Goal: Task Accomplishment & Management: Manage account settings

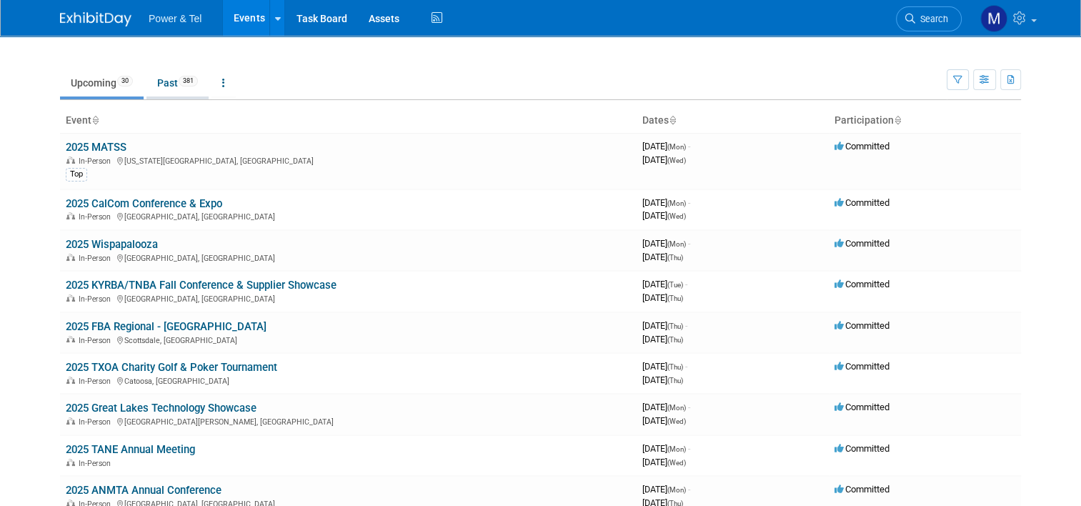
click at [167, 86] on link "Past 381" at bounding box center [177, 82] width 62 height 27
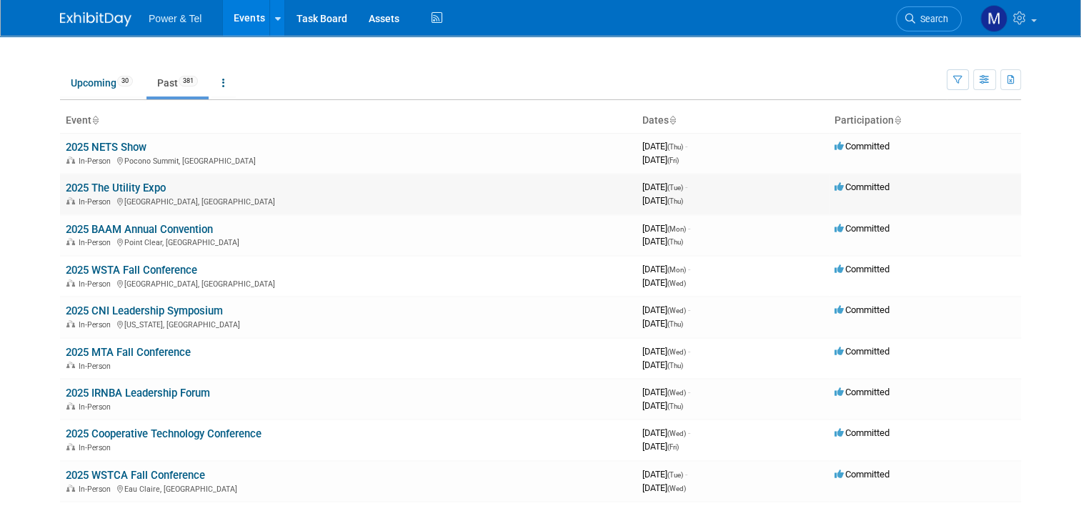
click at [137, 183] on link "2025 The Utility Expo" at bounding box center [116, 187] width 100 height 13
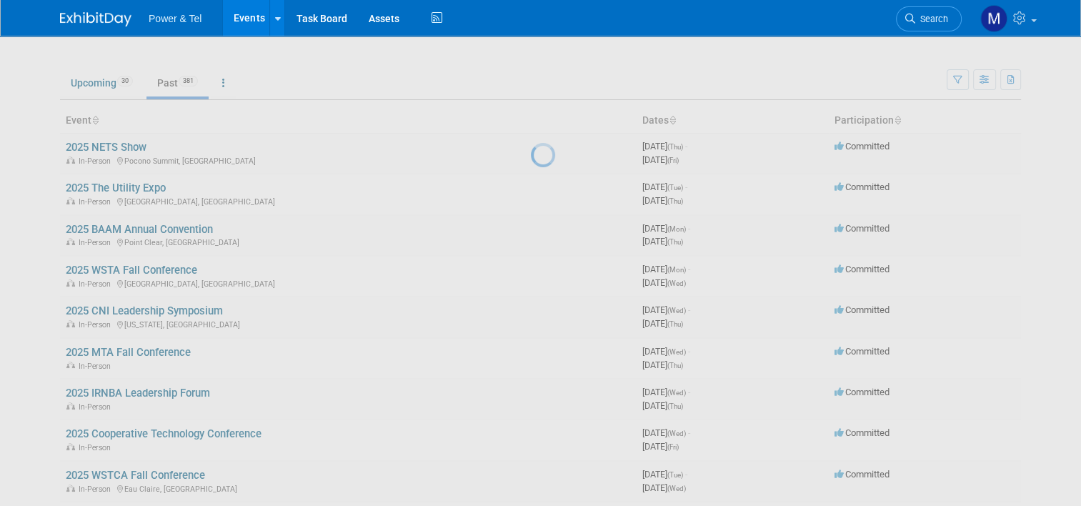
click at [531, 183] on div at bounding box center [541, 253] width 20 height 506
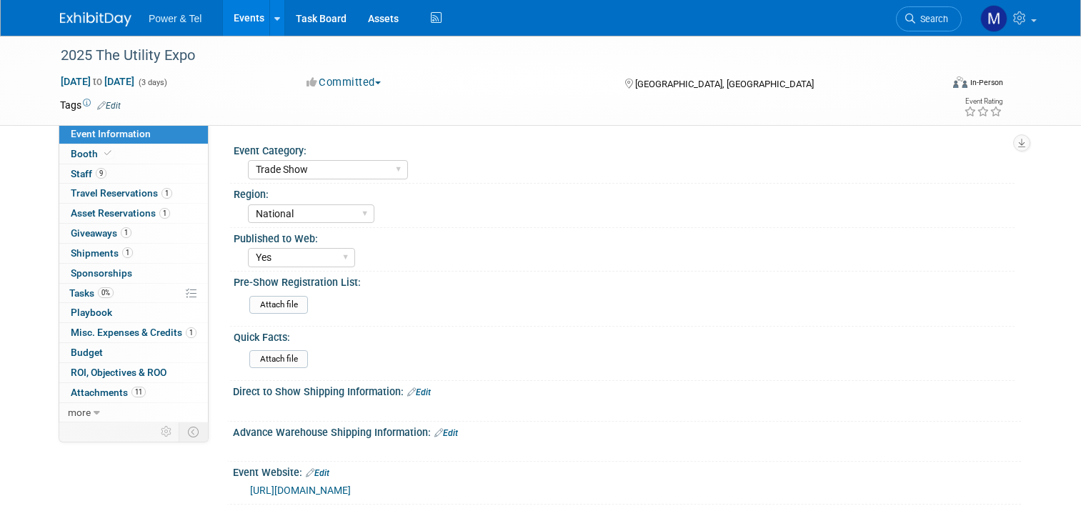
select select "Trade Show"
select select "National"
select select "Yes"
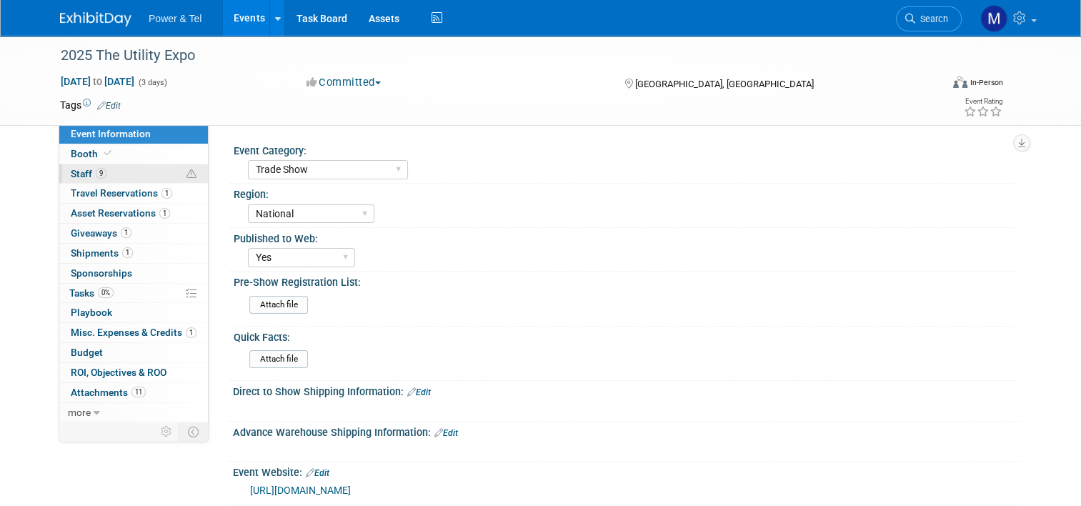
click at [71, 169] on span "Staff 9" at bounding box center [89, 173] width 36 height 11
